Goal: Task Accomplishment & Management: Use online tool/utility

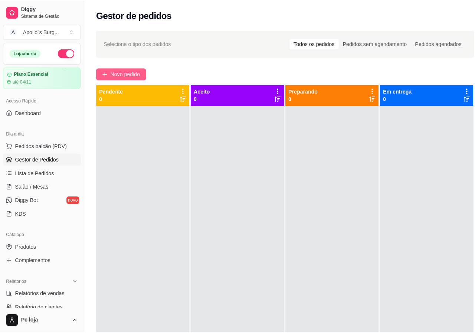
scroll to position [21, 0]
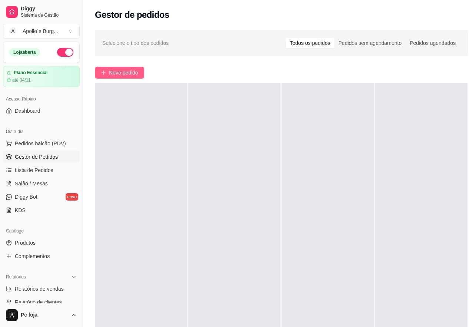
click at [124, 69] on span "Novo pedido" at bounding box center [123, 73] width 29 height 8
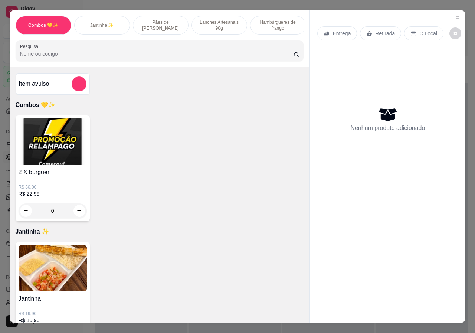
click at [210, 25] on p "Lanches Artesanais 90g" at bounding box center [219, 25] width 43 height 12
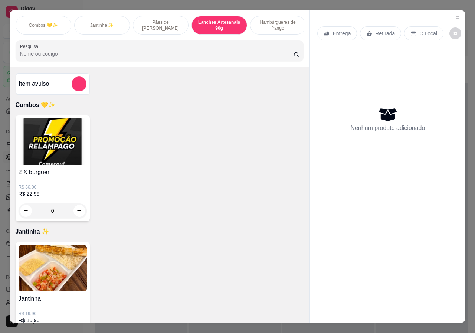
scroll to position [17, 0]
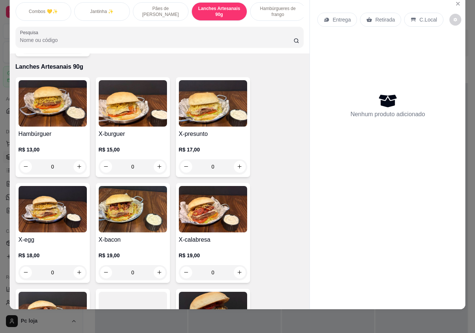
click at [72, 146] on p "R$ 13,00" at bounding box center [53, 149] width 68 height 7
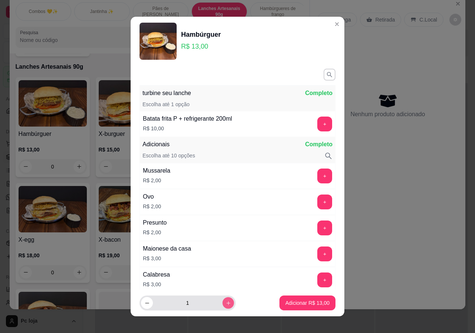
click at [226, 303] on icon "increase-product-quantity" at bounding box center [228, 303] width 4 height 4
type input "4"
click at [296, 305] on p "Adicionar R$ 52,00" at bounding box center [307, 302] width 44 height 7
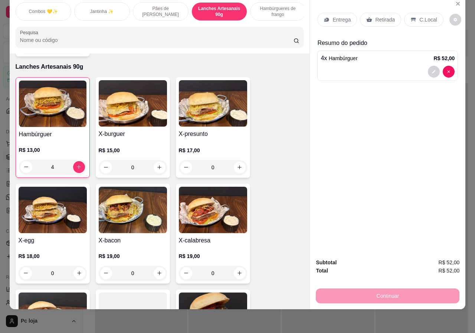
type input "4"
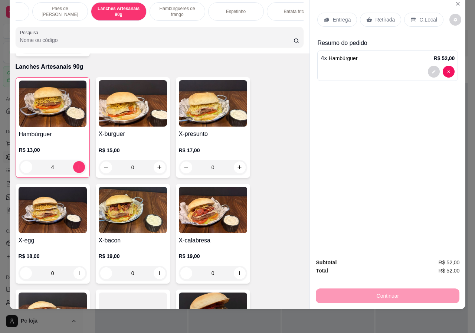
scroll to position [0, 178]
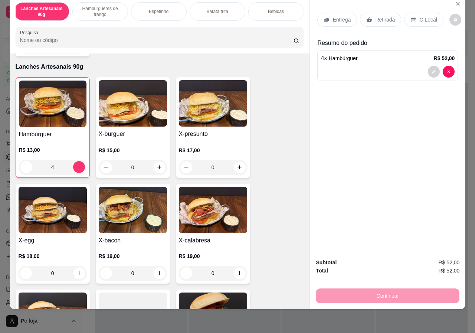
click at [265, 2] on div "Bebidas" at bounding box center [276, 11] width 56 height 19
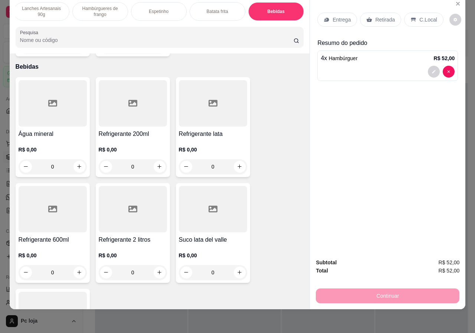
scroll to position [1510, 0]
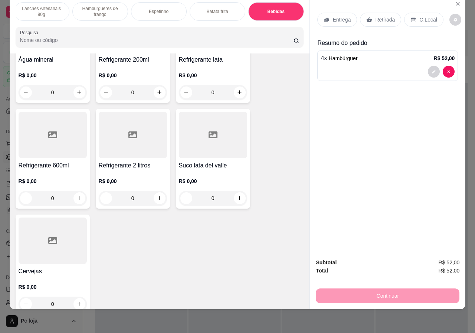
click at [55, 276] on div "R$ 0,00 0" at bounding box center [53, 294] width 68 height 36
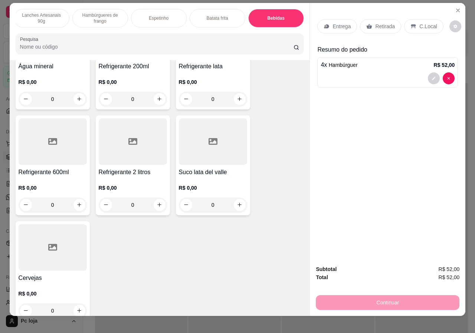
click at [44, 273] on h4 "Cervejas" at bounding box center [53, 277] width 68 height 9
click at [50, 282] on div "R$ 0,00 0" at bounding box center [53, 300] width 68 height 36
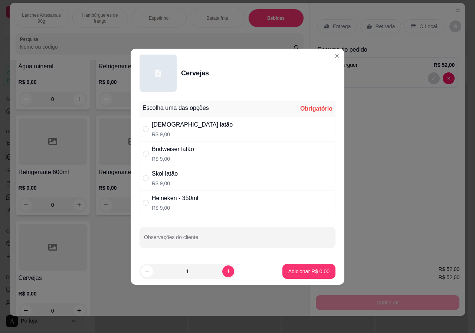
click at [192, 129] on div "[DEMOGRAPHIC_DATA] latão R$ 9,00" at bounding box center [237, 129] width 196 height 24
radio input "true"
click at [317, 270] on p "Adicionar R$ 9,00" at bounding box center [308, 270] width 41 height 7
type input "1"
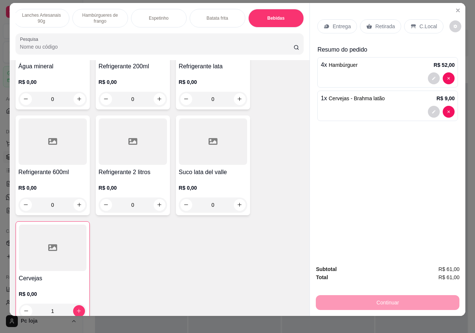
click at [375, 25] on p "Retirada" at bounding box center [385, 26] width 20 height 7
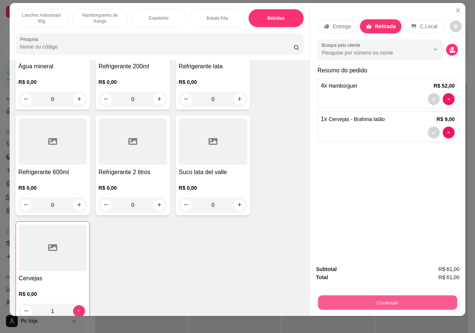
click at [359, 300] on button "Continuar" at bounding box center [387, 302] width 139 height 14
click at [373, 296] on button "Continuar" at bounding box center [388, 302] width 144 height 15
click at [368, 301] on button "Continuar" at bounding box center [387, 302] width 139 height 14
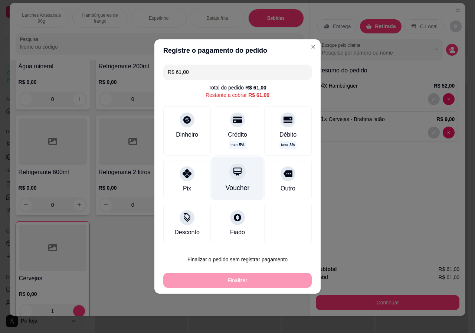
click at [232, 190] on div "Voucher" at bounding box center [237, 188] width 24 height 10
type input "R$ 0,00"
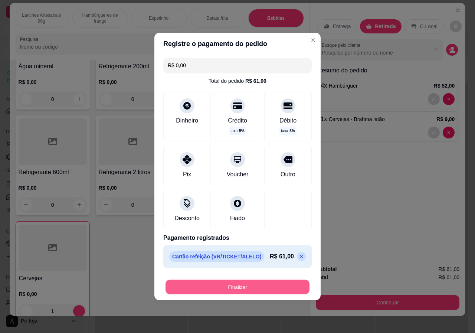
click at [263, 285] on button "Finalizar" at bounding box center [237, 287] width 144 height 14
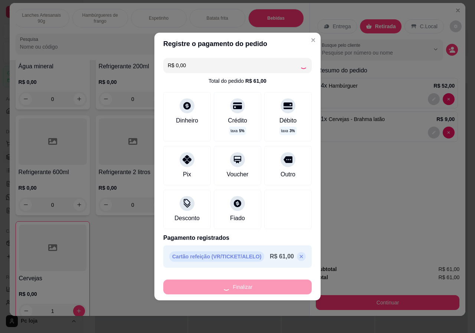
type input "0"
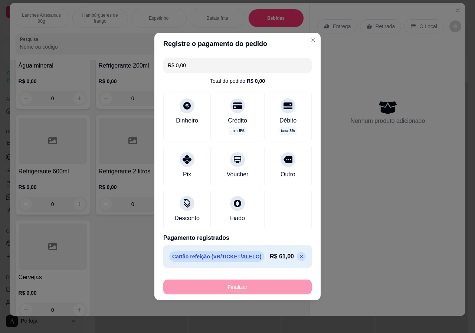
type input "-R$ 61,00"
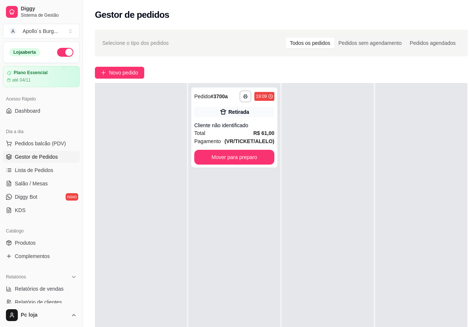
drag, startPoint x: 269, startPoint y: 270, endPoint x: 256, endPoint y: 278, distance: 15.0
click at [269, 270] on div "**********" at bounding box center [234, 246] width 92 height 327
click at [126, 75] on span "Novo pedido" at bounding box center [123, 73] width 29 height 8
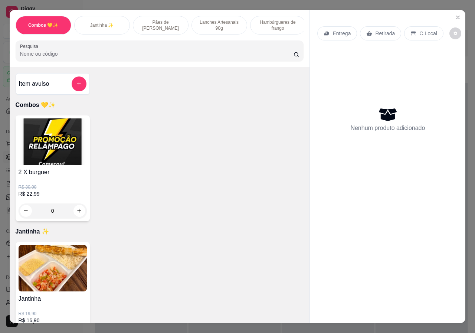
click at [208, 26] on p "Lanches Artesanais 90g" at bounding box center [219, 25] width 43 height 12
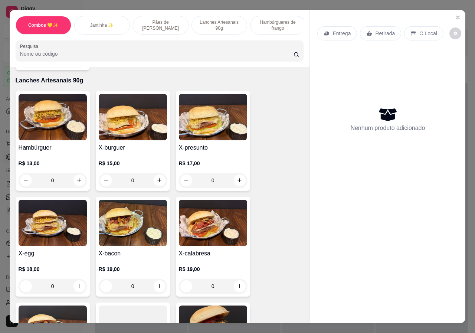
scroll to position [17, 0]
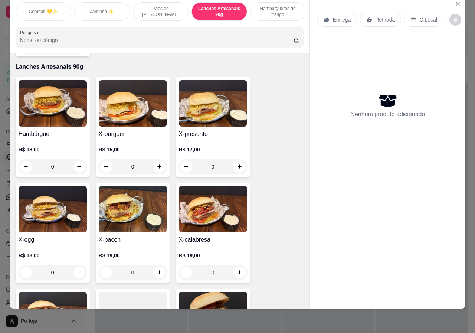
click at [59, 244] on div "R$ 18,00 0" at bounding box center [53, 262] width 68 height 36
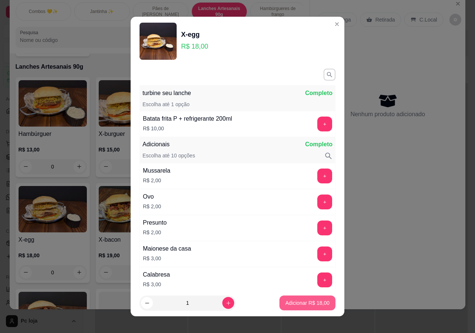
click at [288, 300] on p "Adicionar R$ 18,00" at bounding box center [307, 302] width 44 height 7
type input "1"
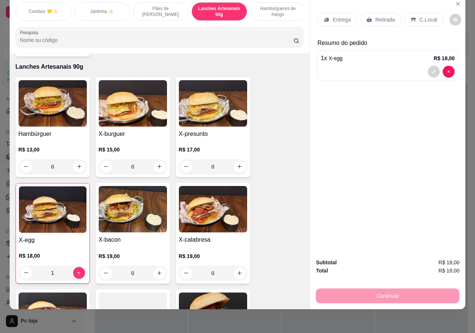
click at [385, 16] on p "Retirada" at bounding box center [385, 19] width 20 height 7
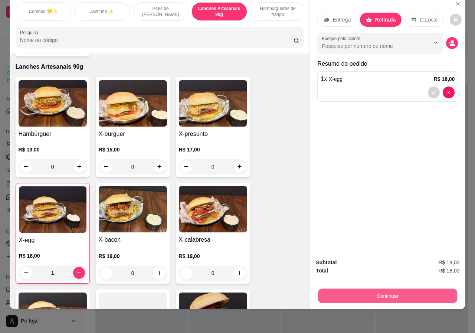
click at [366, 291] on button "Continuar" at bounding box center [387, 296] width 139 height 14
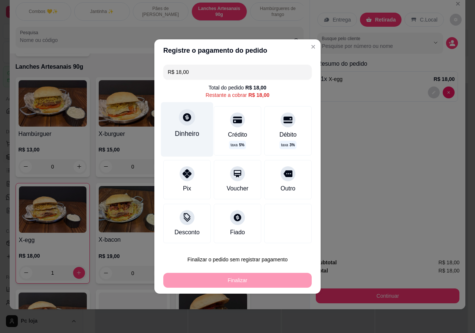
click at [187, 132] on div "Dinheiro" at bounding box center [187, 134] width 24 height 10
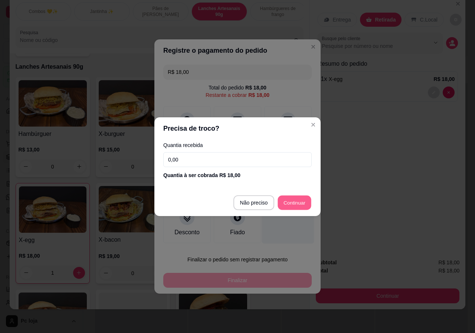
type input "R$ 0,00"
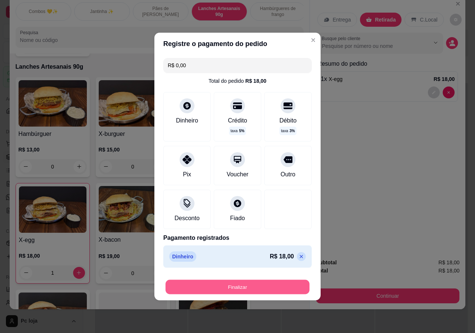
click at [271, 287] on button "Finalizar" at bounding box center [237, 287] width 144 height 14
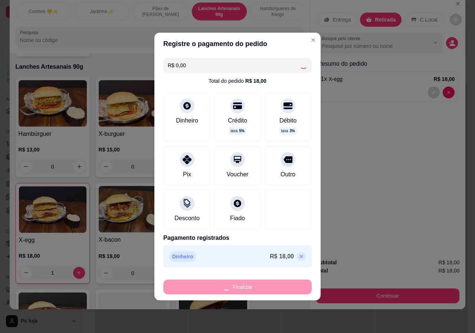
type input "0"
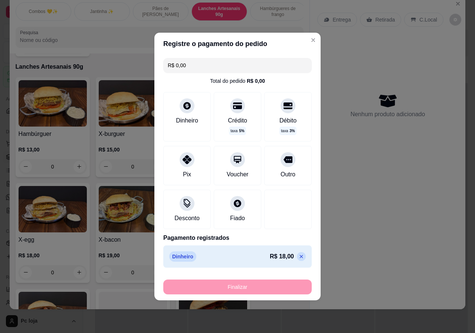
type input "-R$ 18,00"
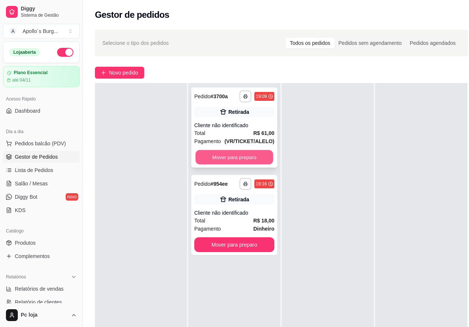
click at [228, 161] on button "Mover para preparo" at bounding box center [234, 157] width 78 height 14
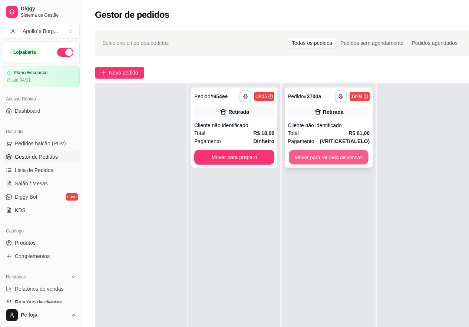
click at [342, 155] on button "Mover para retirada disponível" at bounding box center [328, 157] width 79 height 14
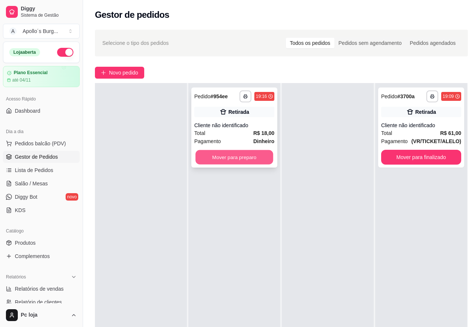
click at [237, 160] on button "Mover para preparo" at bounding box center [234, 157] width 78 height 14
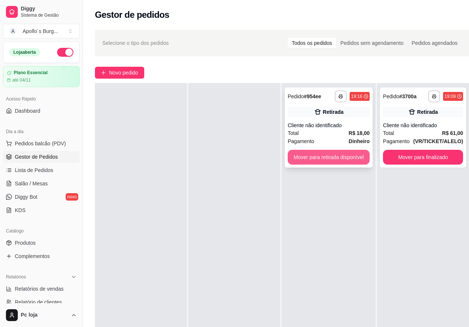
click at [346, 161] on button "Mover para retirada disponível" at bounding box center [329, 157] width 82 height 15
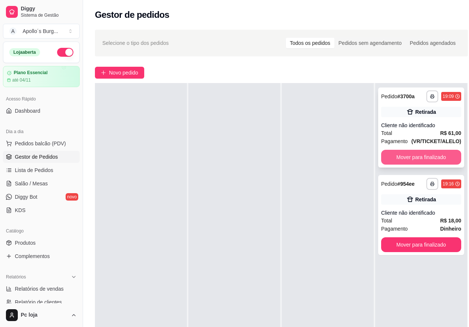
click at [445, 154] on button "Mover para finalizado" at bounding box center [421, 157] width 80 height 15
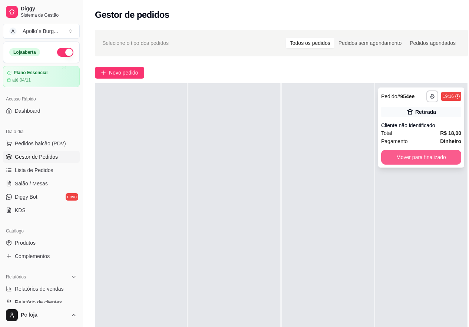
click at [440, 159] on button "Mover para finalizado" at bounding box center [421, 157] width 80 height 15
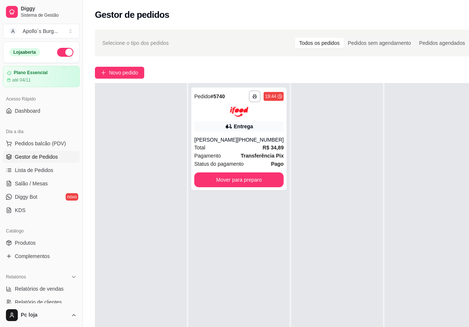
click at [440, 159] on div at bounding box center [431, 246] width 92 height 327
click at [241, 182] on button "Mover para preparo" at bounding box center [239, 179] width 87 height 14
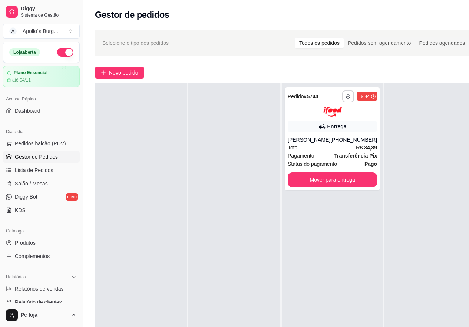
click at [238, 181] on div at bounding box center [234, 246] width 92 height 327
click at [360, 123] on div "Entrega" at bounding box center [332, 126] width 89 height 10
click at [385, 202] on div at bounding box center [431, 246] width 92 height 327
click at [340, 180] on button "Mover para entrega" at bounding box center [332, 179] width 89 height 15
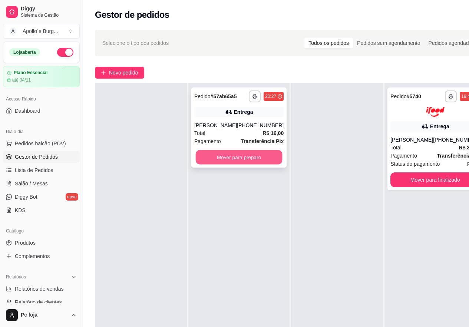
click at [238, 159] on button "Mover para preparo" at bounding box center [239, 157] width 87 height 14
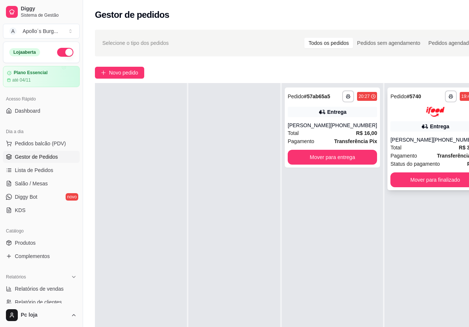
click at [420, 150] on div "Total R$ 34,89" at bounding box center [435, 148] width 89 height 8
click at [129, 76] on span "Novo pedido" at bounding box center [123, 73] width 29 height 8
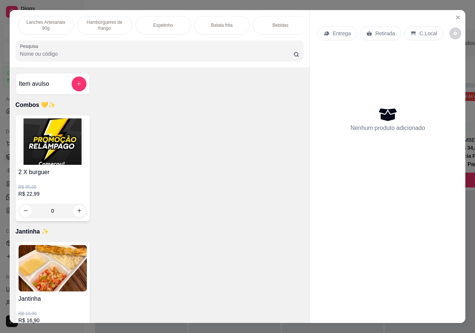
scroll to position [0, 178]
click at [287, 19] on div "Bebidas" at bounding box center [276, 25] width 56 height 19
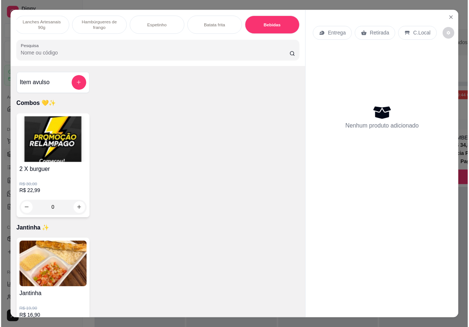
scroll to position [17, 0]
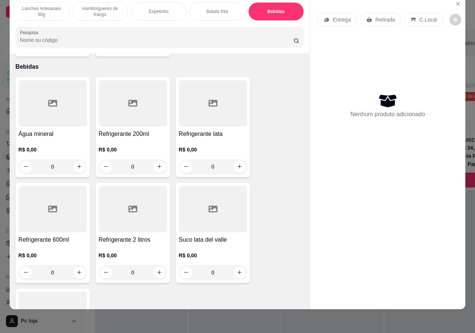
click at [208, 146] on p "R$ 0,00" at bounding box center [213, 149] width 68 height 7
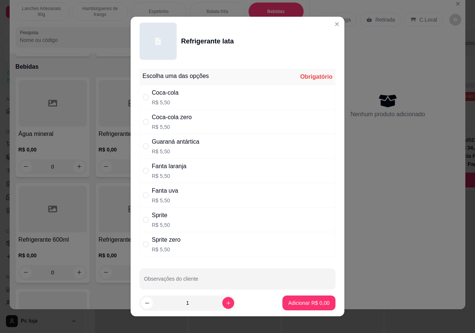
click at [189, 97] on div "Coca-cola R$ 5,50" at bounding box center [237, 97] width 196 height 24
radio input "true"
click at [300, 306] on p "Adicionar R$ 5,50" at bounding box center [309, 302] width 40 height 7
type input "1"
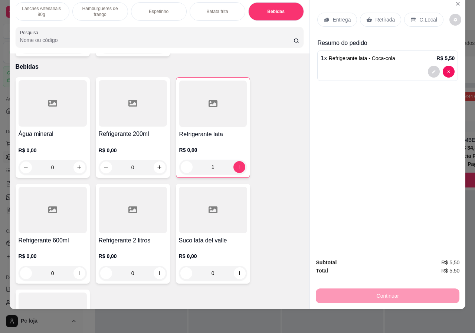
click at [376, 16] on p "Retirada" at bounding box center [385, 19] width 20 height 7
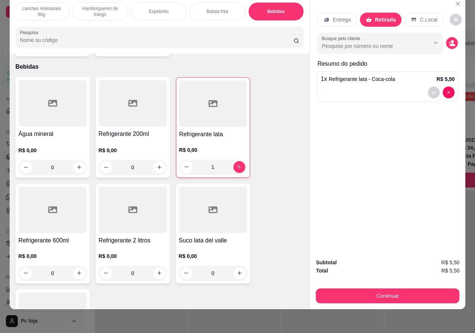
click at [337, 16] on p "Entrega" at bounding box center [341, 19] width 18 height 7
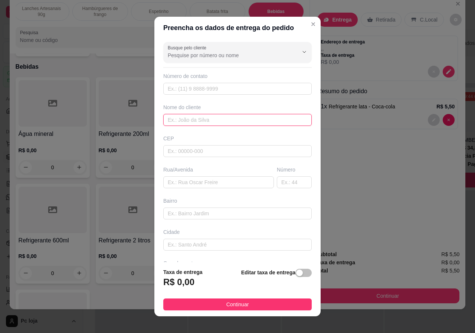
click at [242, 121] on input "text" at bounding box center [237, 120] width 148 height 12
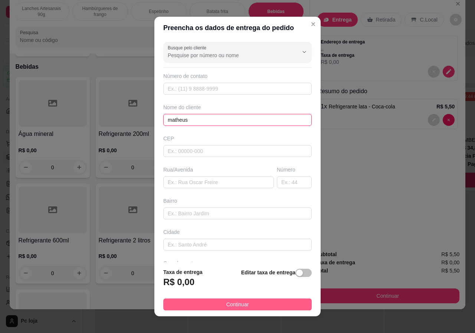
type input "matheus"
click at [230, 303] on span "Continuar" at bounding box center [237, 304] width 23 height 8
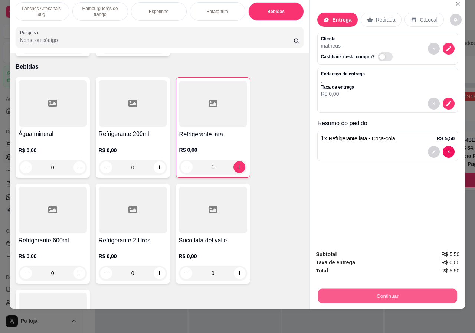
click at [341, 289] on button "Continuar" at bounding box center [387, 296] width 139 height 14
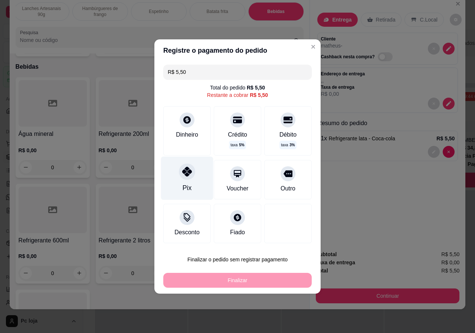
click at [186, 185] on div "Pix" at bounding box center [186, 188] width 9 height 10
type input "R$ 0,00"
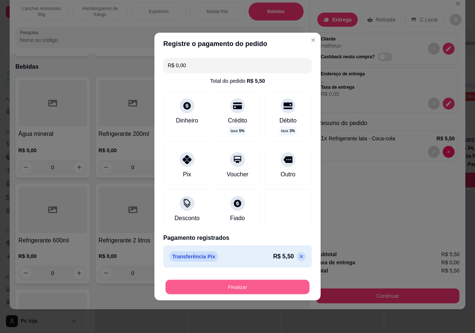
click at [212, 286] on button "Finalizar" at bounding box center [237, 287] width 144 height 14
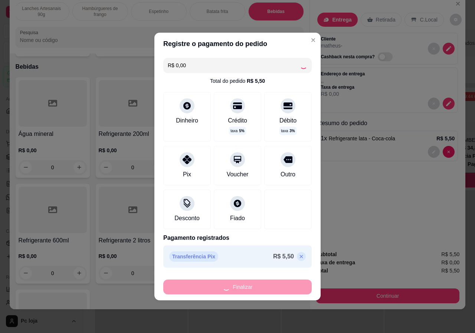
type input "0"
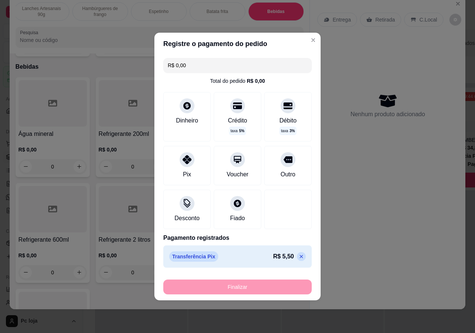
type input "-R$ 5,50"
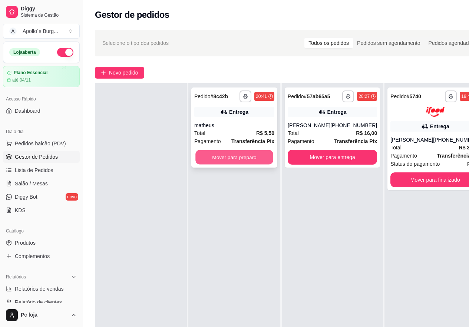
click at [238, 157] on button "Mover para preparo" at bounding box center [234, 157] width 78 height 14
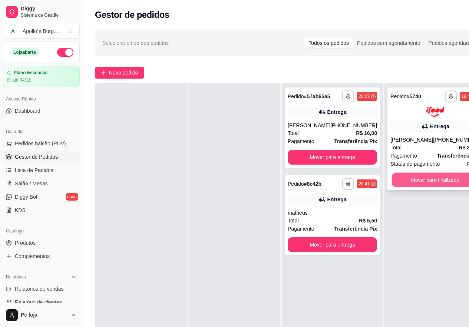
click at [424, 179] on button "Mover para finalizado" at bounding box center [435, 179] width 87 height 14
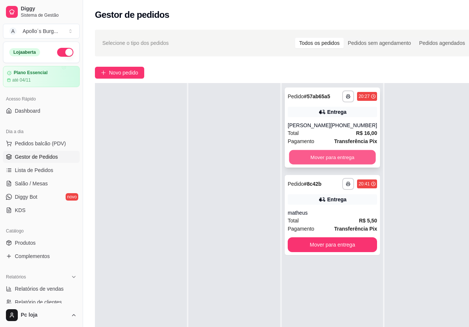
click at [332, 152] on button "Mover para entrega" at bounding box center [332, 157] width 87 height 14
click at [332, 152] on div "Mover para entrega" at bounding box center [332, 157] width 89 height 15
click at [354, 157] on button "Mover para entrega" at bounding box center [332, 157] width 89 height 15
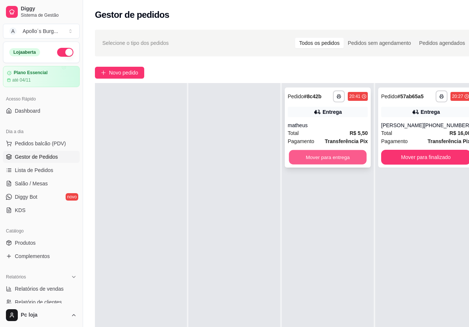
click at [329, 157] on button "Mover para entrega" at bounding box center [328, 157] width 78 height 14
